Goal: Go to known website: Access a specific website the user already knows

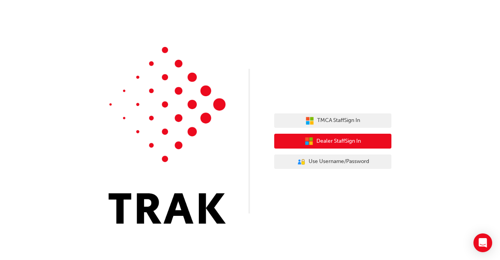
click at [342, 147] on button "Dealer Staff Sign In" at bounding box center [332, 141] width 117 height 15
